Goal: Entertainment & Leisure: Consume media (video, audio)

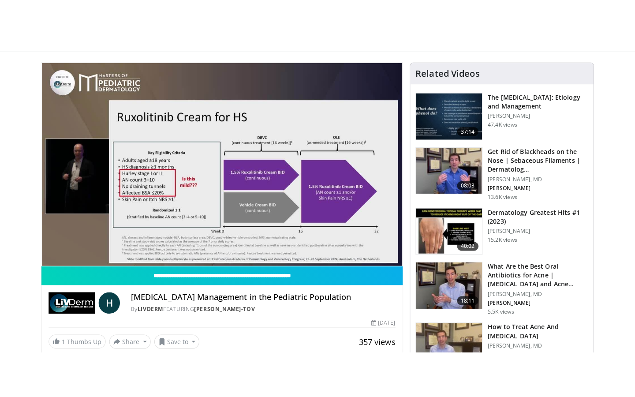
scroll to position [75, 0]
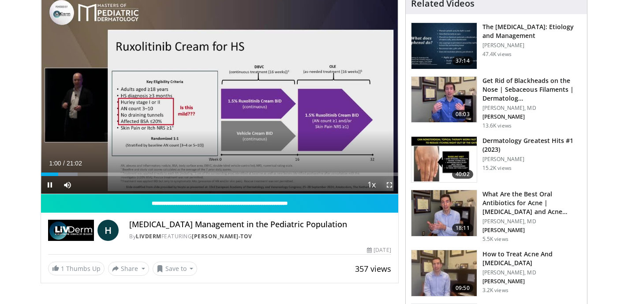
click at [387, 185] on span "Video Player" at bounding box center [390, 185] width 18 height 18
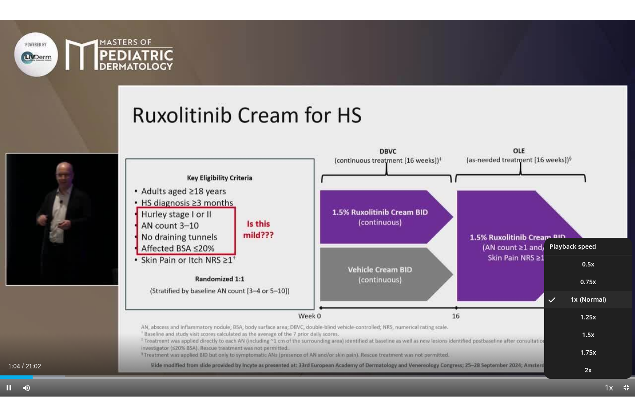
click at [610, 304] on span "Video Player" at bounding box center [609, 388] width 12 height 18
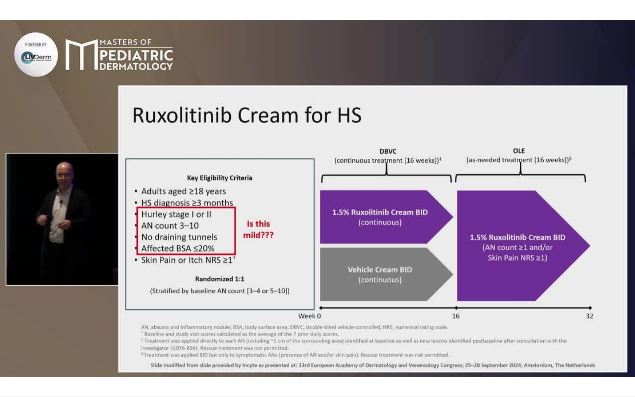
click at [610, 304] on div "10 seconds Tap to unmute" at bounding box center [317, 198] width 635 height 397
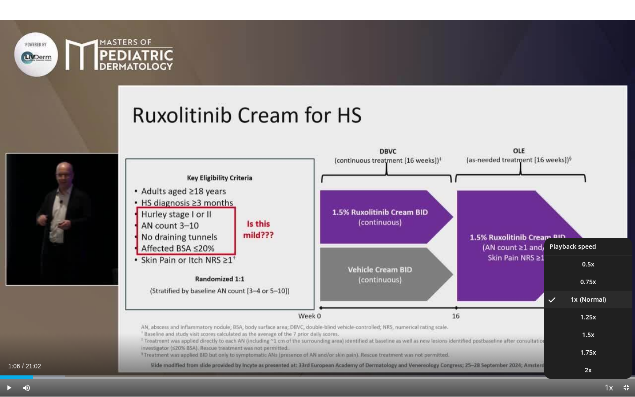
click at [610, 304] on span "Video Player" at bounding box center [609, 388] width 12 height 18
click at [591, 304] on span "1.25x" at bounding box center [589, 317] width 16 height 9
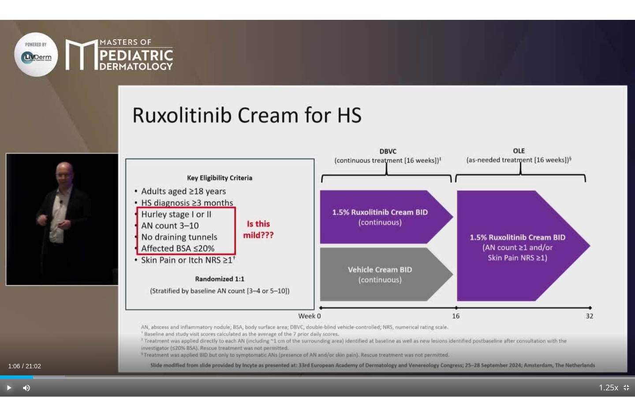
click at [8, 304] on span "Video Player" at bounding box center [9, 388] width 18 height 18
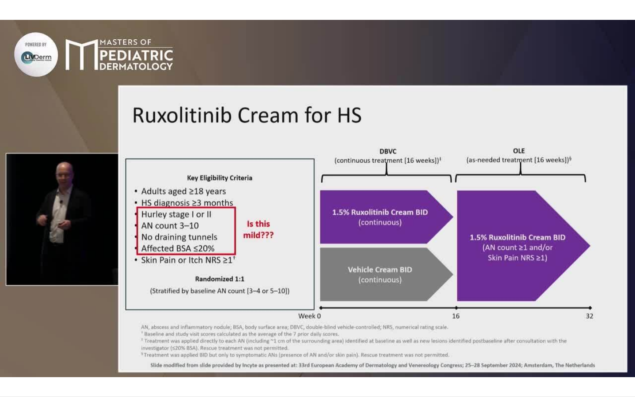
click at [261, 304] on div "10 seconds Tap to unmute" at bounding box center [317, 198] width 635 height 397
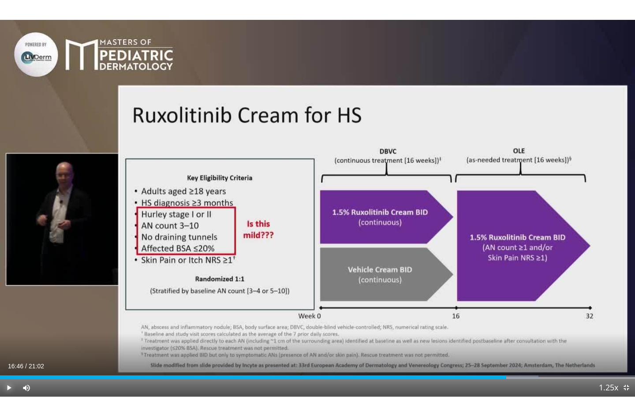
click at [7, 304] on span "Video Player" at bounding box center [9, 388] width 18 height 18
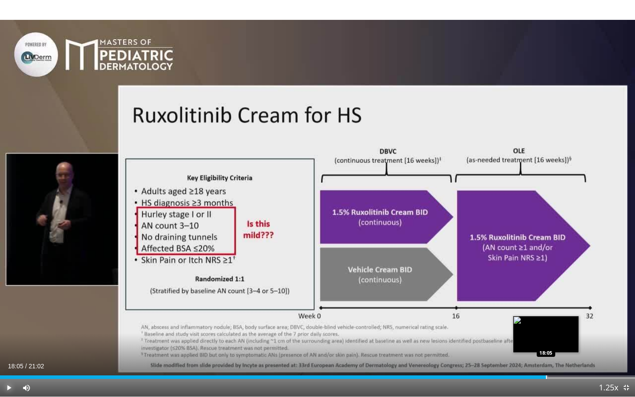
click at [546, 304] on div "Progress Bar" at bounding box center [546, 377] width 1 height 4
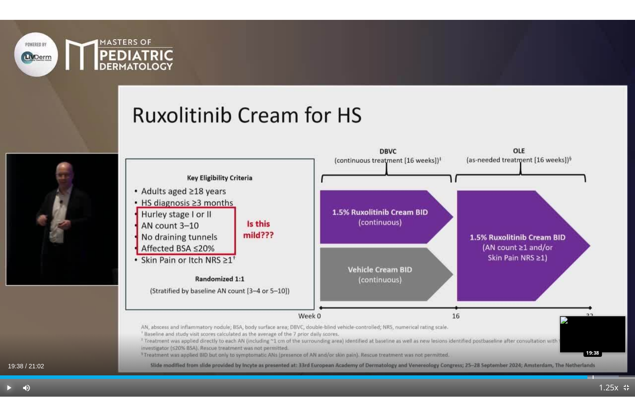
click at [593, 304] on div "Progress Bar" at bounding box center [593, 377] width 1 height 4
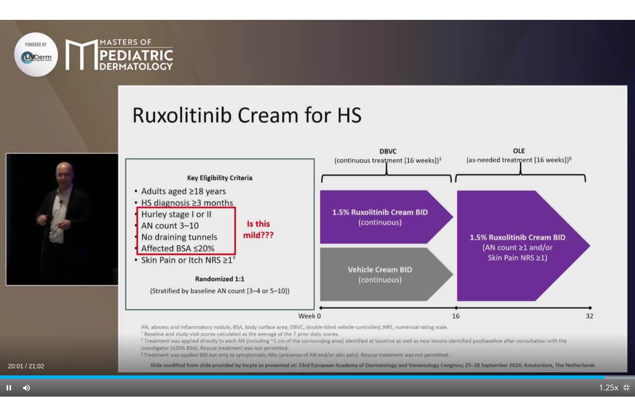
click at [627, 304] on span "Video Player" at bounding box center [627, 388] width 18 height 18
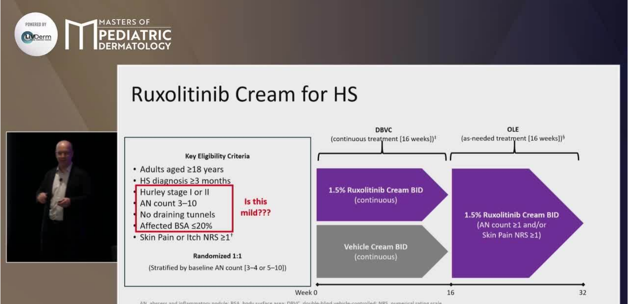
scroll to position [84, 0]
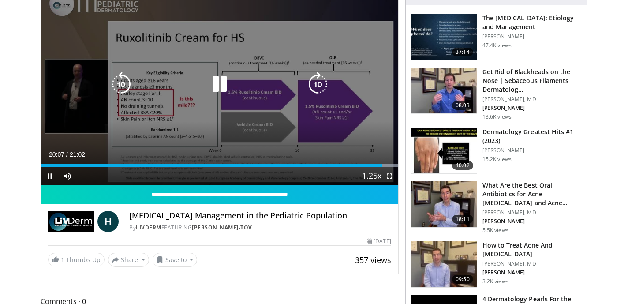
click at [217, 87] on icon "Video Player" at bounding box center [219, 84] width 25 height 25
